Goal: Information Seeking & Learning: Learn about a topic

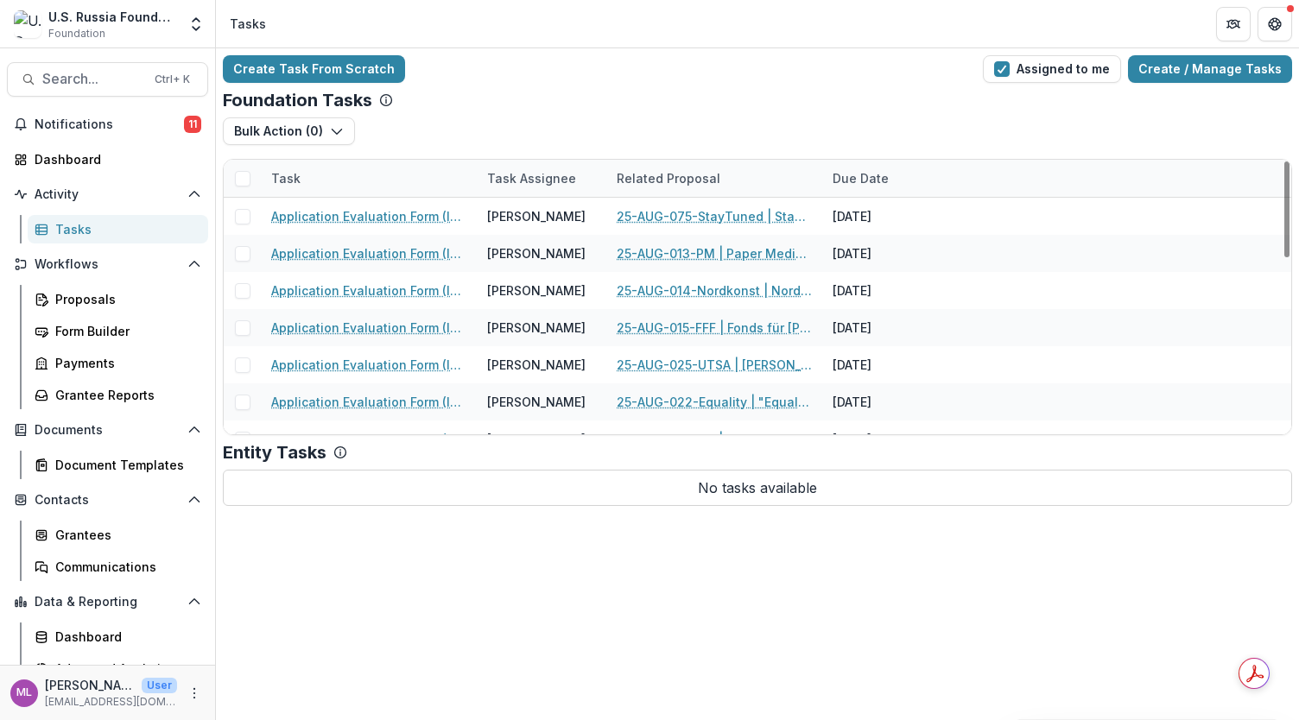
scroll to position [344, 0]
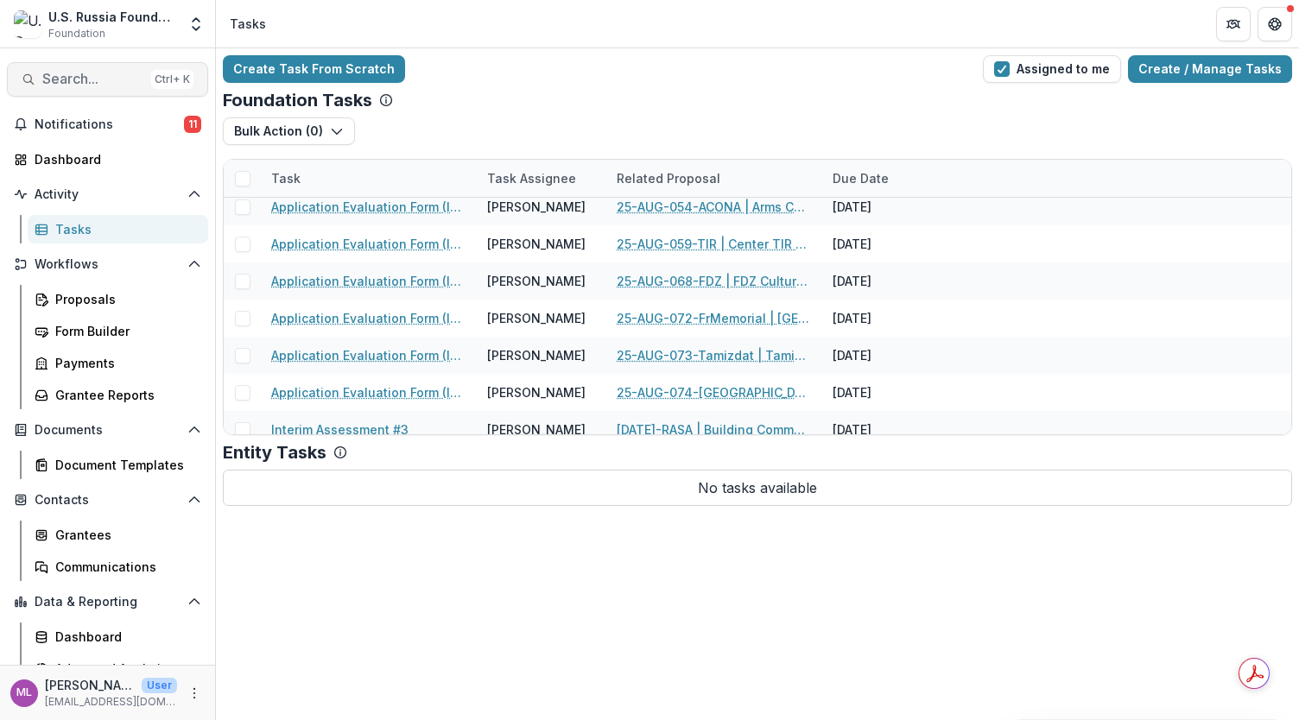
click at [96, 80] on span "Search..." at bounding box center [93, 79] width 102 height 16
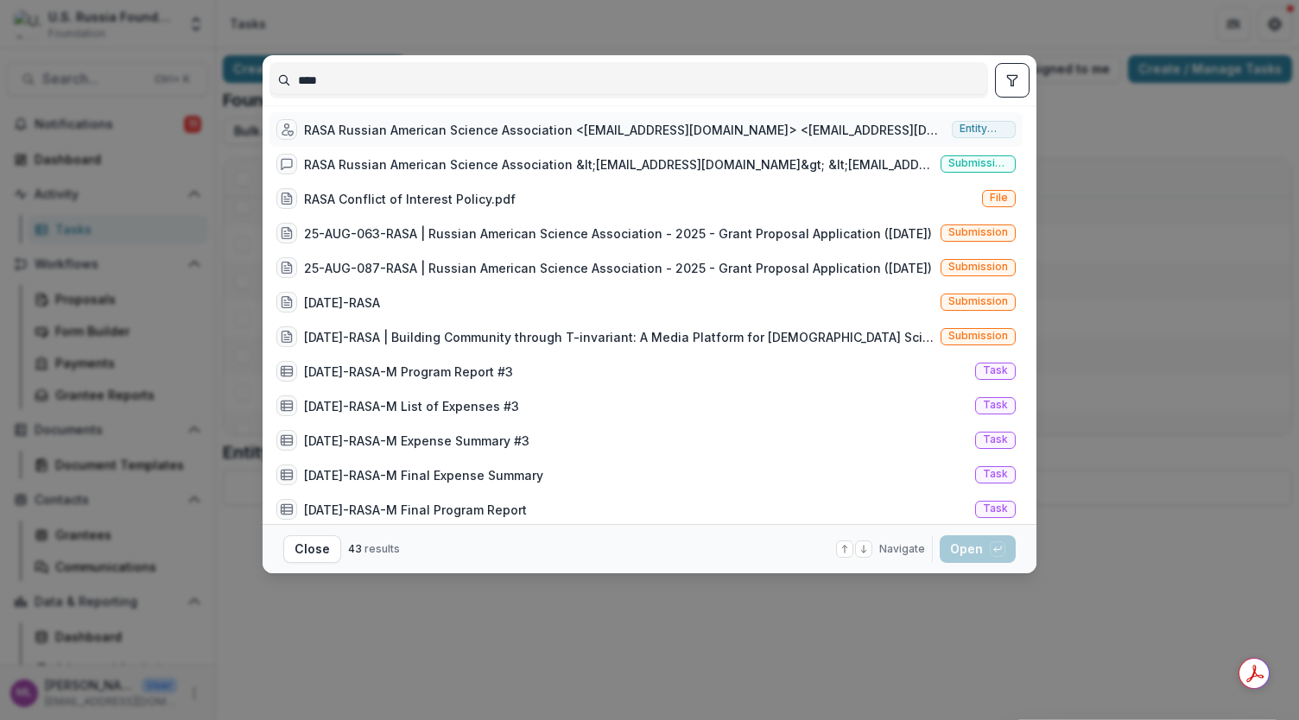
type input "****"
click at [449, 136] on div "RASA Russian American Science Association <[EMAIL_ADDRESS][DOMAIN_NAME]> <[EMAI…" at bounding box center [624, 130] width 641 height 18
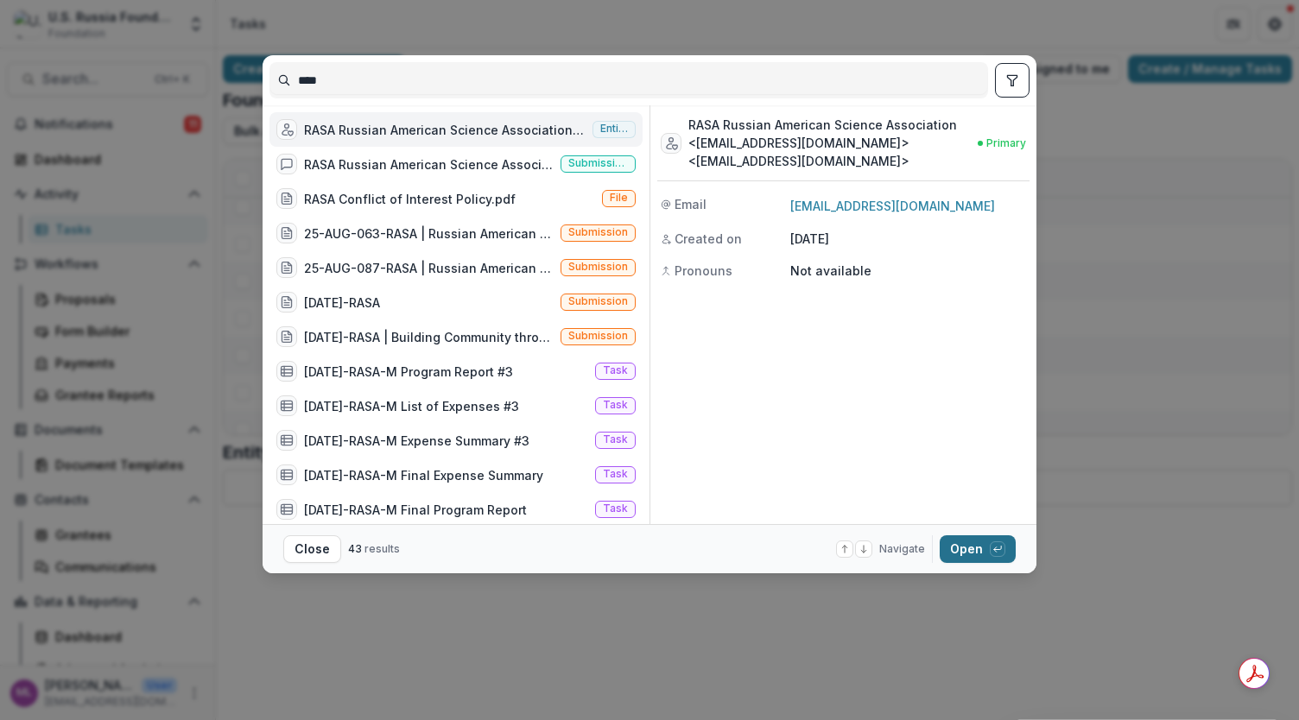
click at [962, 553] on button "Open with enter key" at bounding box center [977, 549] width 76 height 28
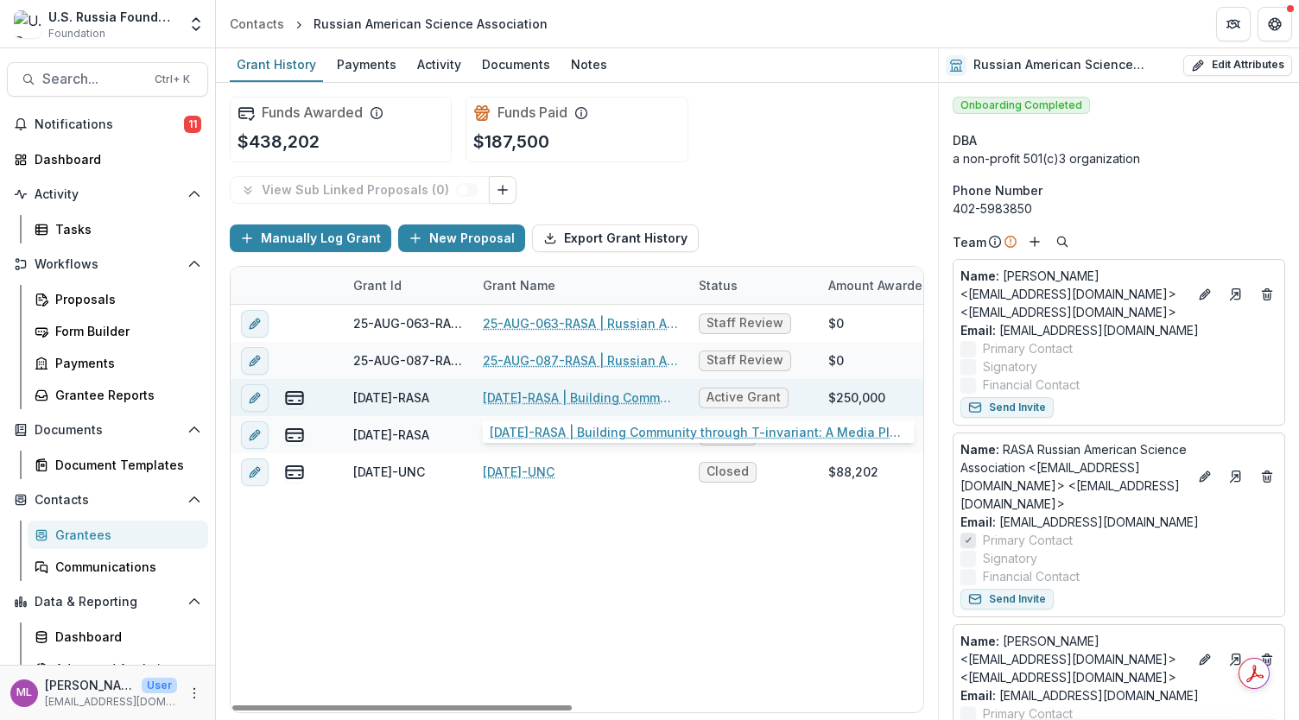
click at [553, 390] on link "[DATE]-RASA | Building Community through T-invariant: A Media Platform for [DEM…" at bounding box center [580, 398] width 195 height 18
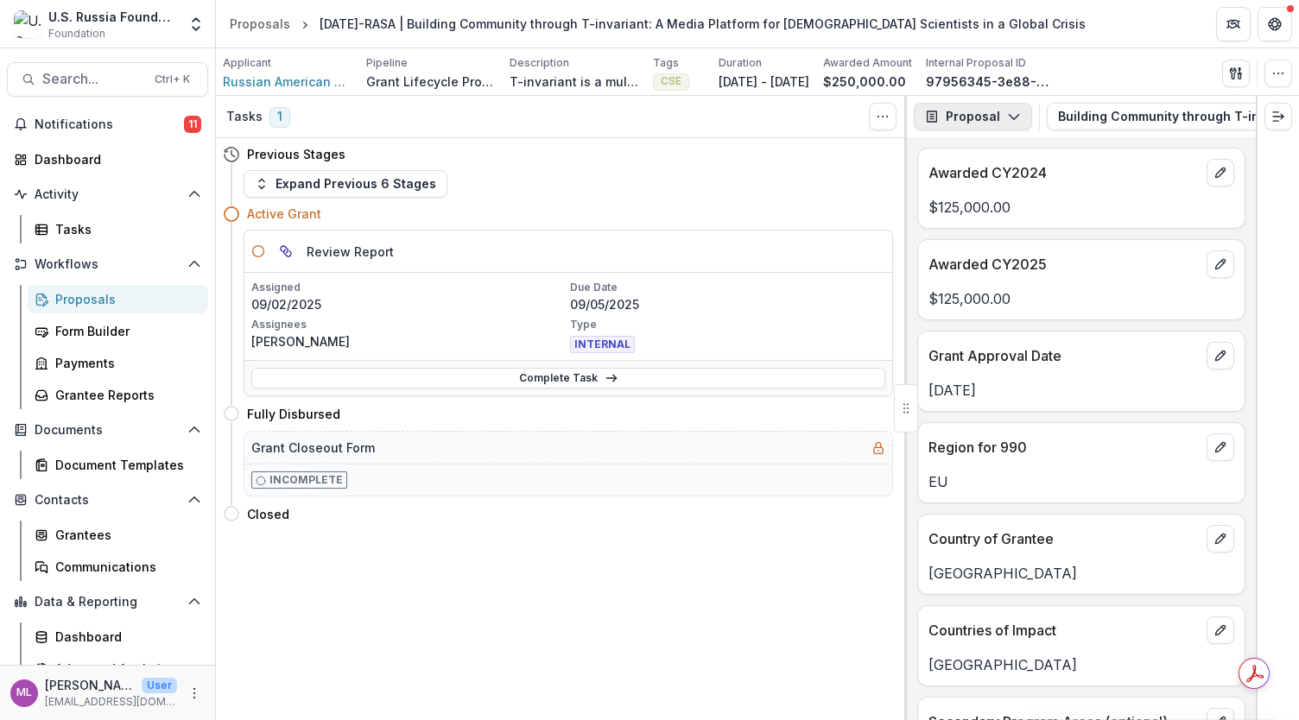
click at [1014, 115] on polyline "button" at bounding box center [1012, 117] width 9 height 5
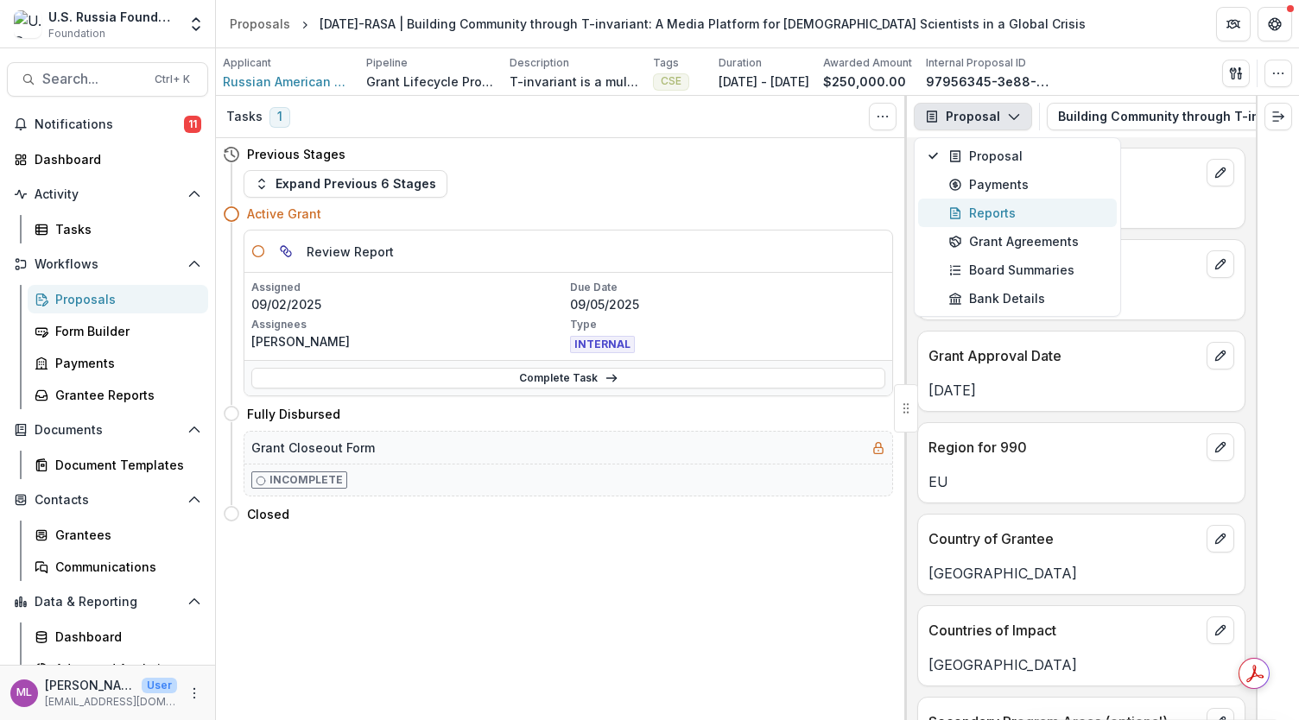
click at [987, 205] on div "Reports" at bounding box center [1027, 213] width 158 height 18
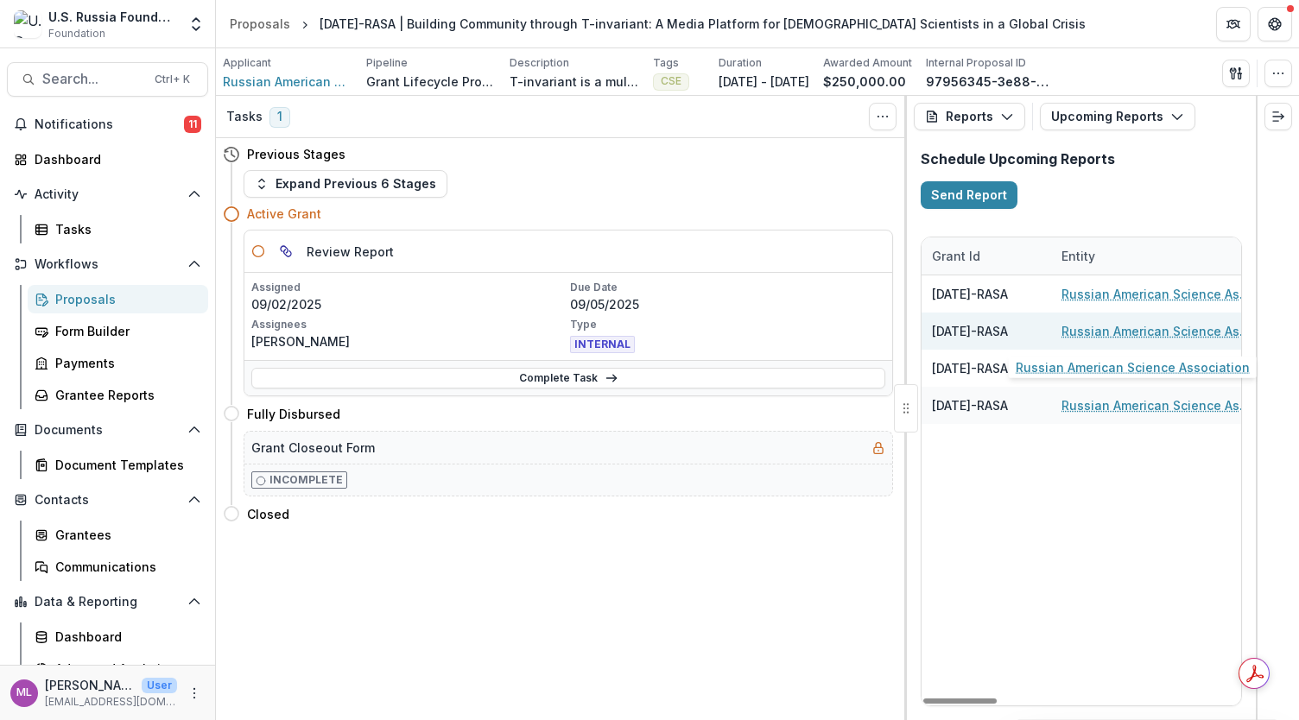
click at [1078, 333] on link "Russian American Science Association" at bounding box center [1158, 331] width 195 height 18
